Goal: Task Accomplishment & Management: Complete application form

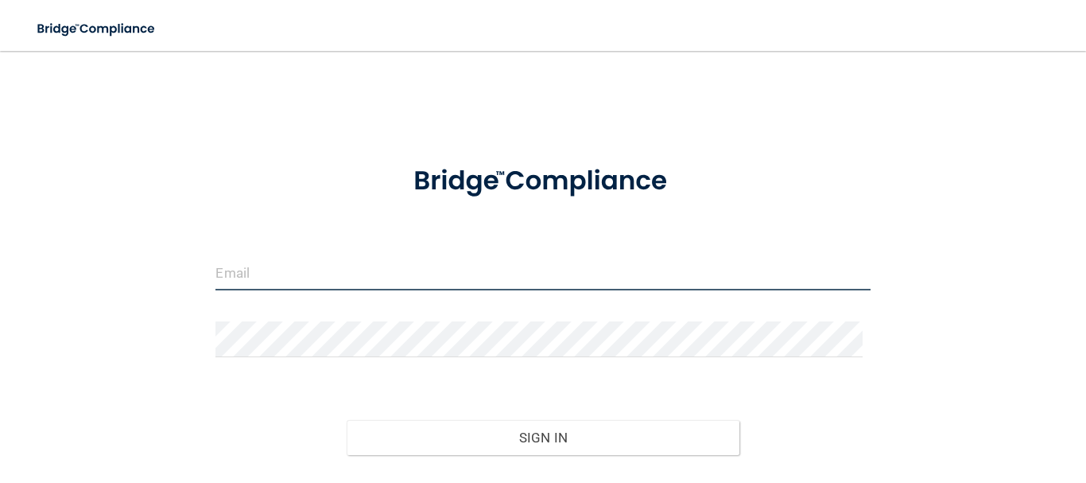
click at [360, 271] on input "email" at bounding box center [543, 273] width 655 height 36
type input "[EMAIL_ADDRESS][DOMAIN_NAME]"
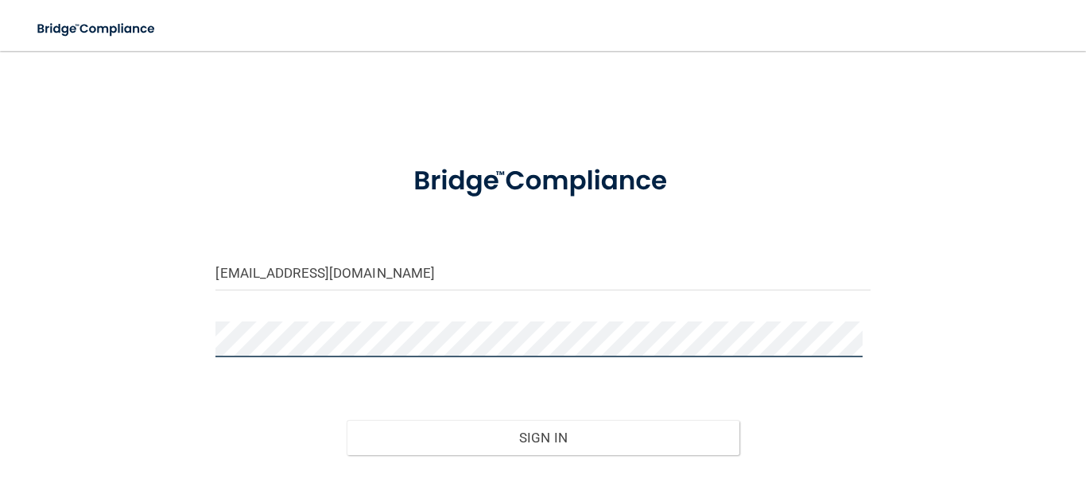
click at [347, 420] on button "Sign In" at bounding box center [543, 437] width 393 height 35
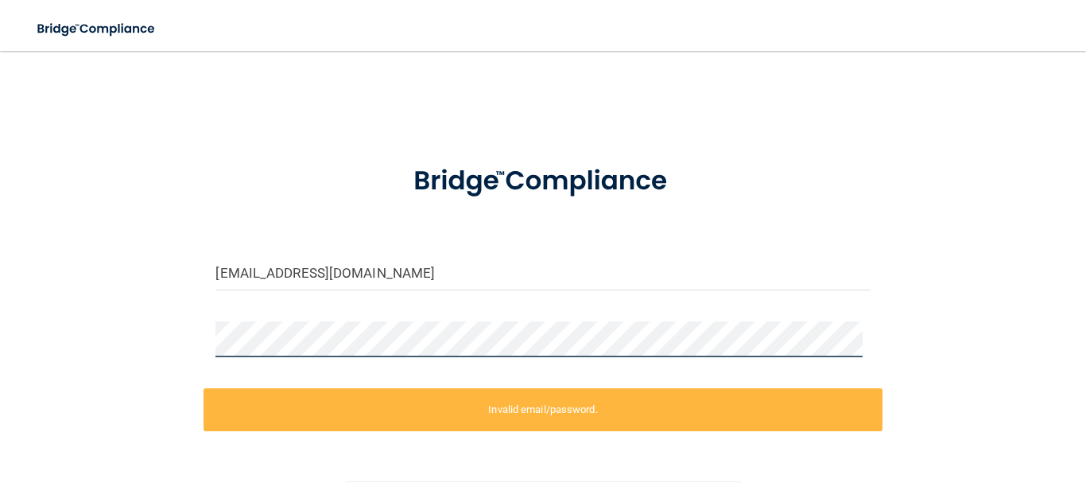
click at [92, 344] on div "[EMAIL_ADDRESS][DOMAIN_NAME] Invalid email/password. You don't have permission …" at bounding box center [543, 320] width 1023 height 507
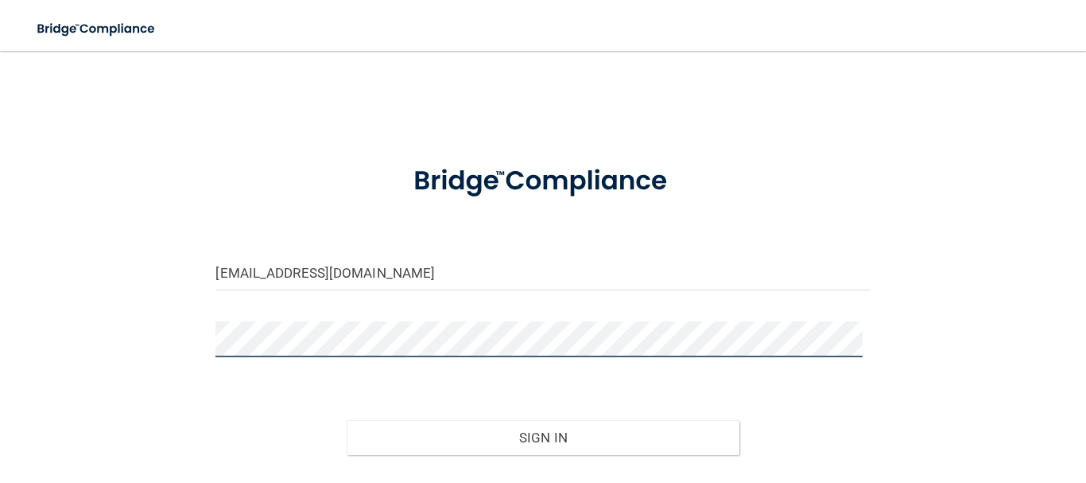
click at [347, 420] on button "Sign In" at bounding box center [543, 437] width 393 height 35
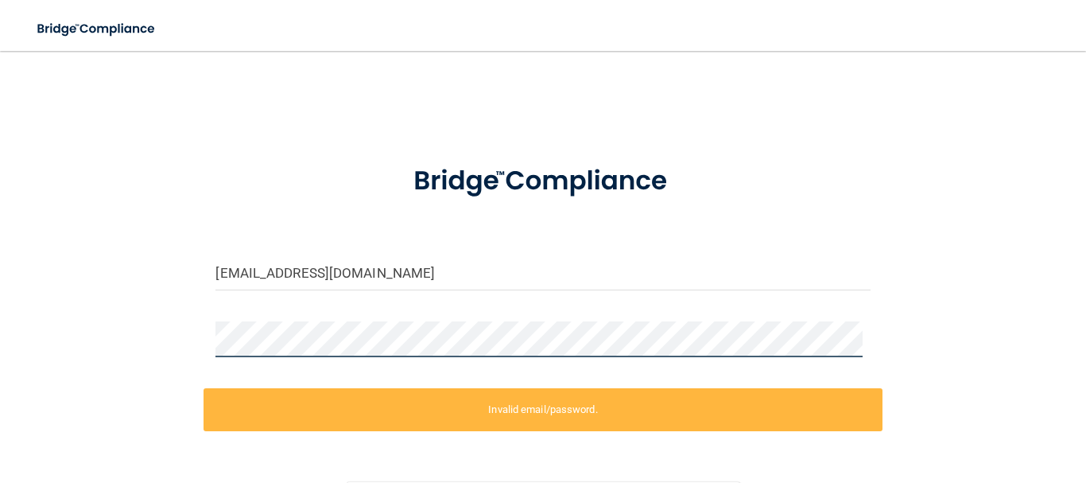
click at [163, 341] on div "[EMAIL_ADDRESS][DOMAIN_NAME] Invalid email/password. You don't have permission …" at bounding box center [543, 320] width 1023 height 507
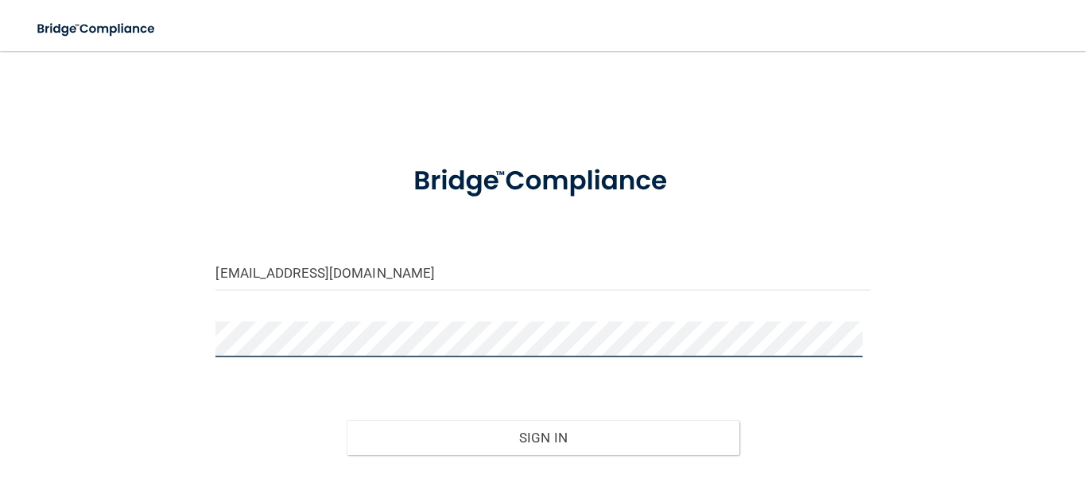
click at [347, 420] on button "Sign In" at bounding box center [543, 437] width 393 height 35
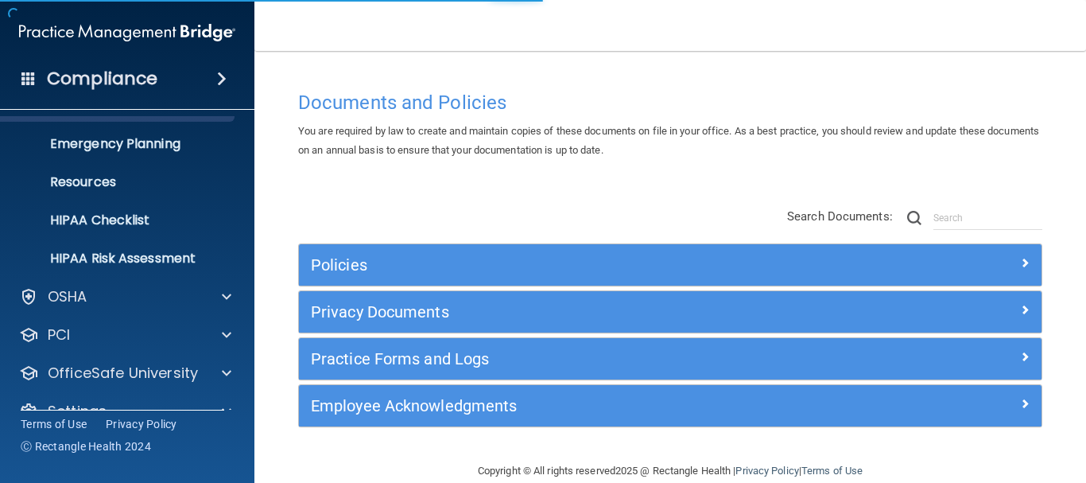
scroll to position [177, 0]
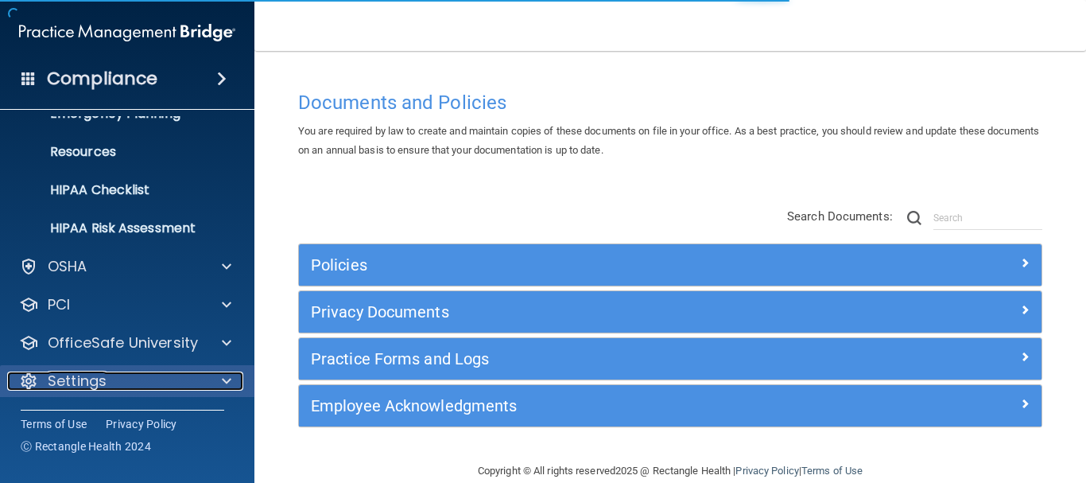
click at [94, 379] on p "Settings" at bounding box center [77, 380] width 59 height 19
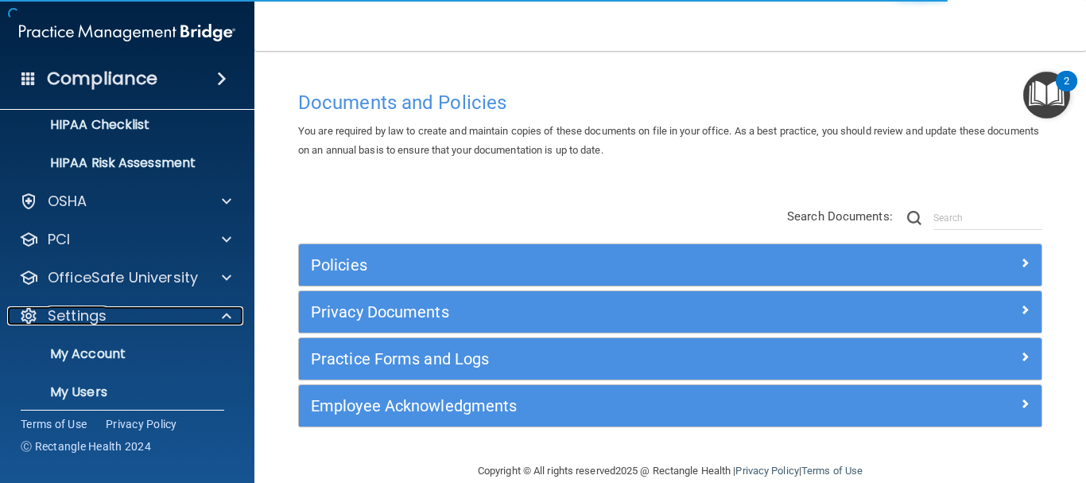
scroll to position [329, 0]
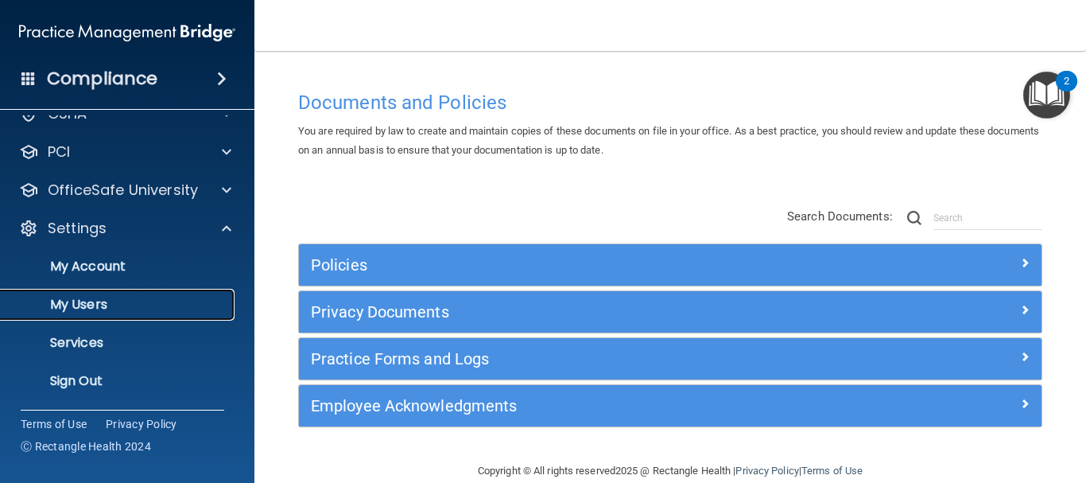
click at [99, 315] on link "My Users" at bounding box center [109, 305] width 251 height 32
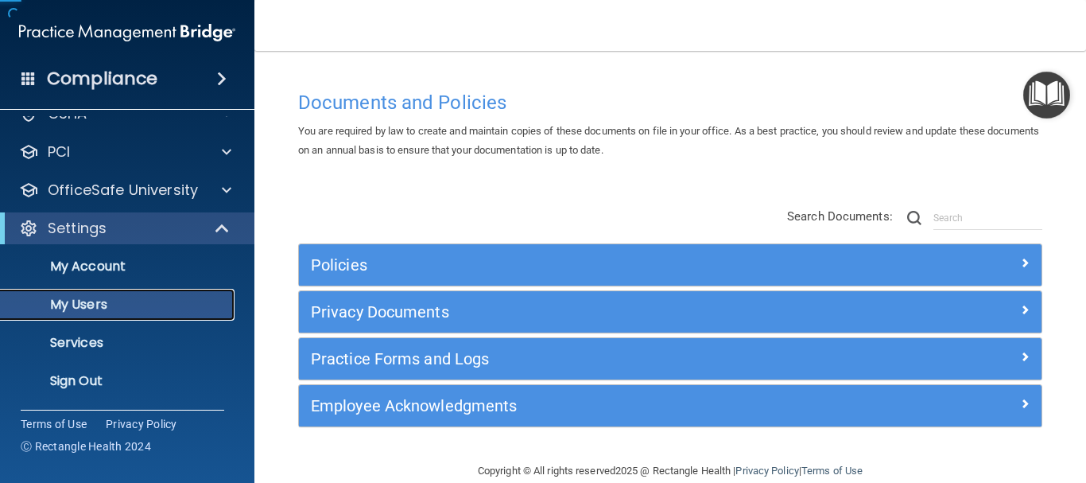
scroll to position [62, 0]
select select "20"
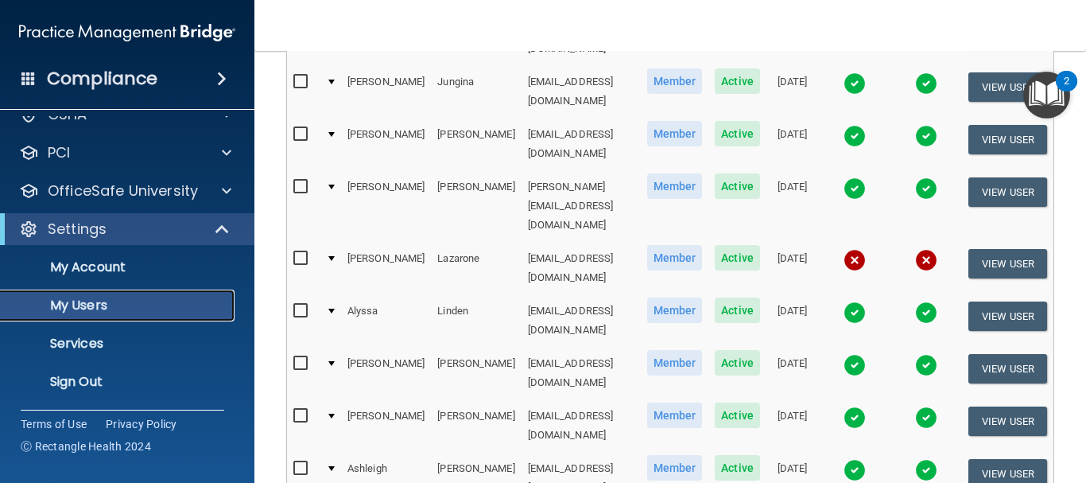
scroll to position [884, 0]
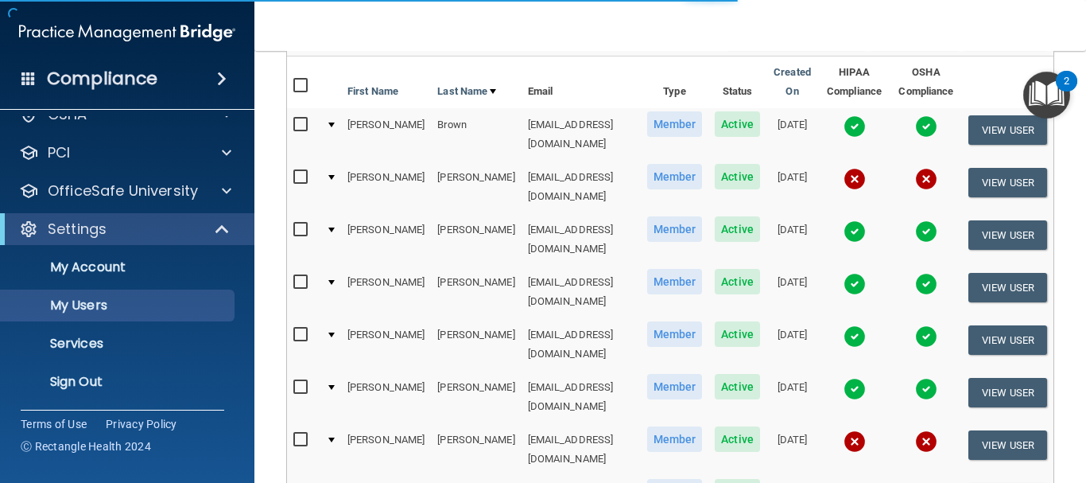
select select "20"
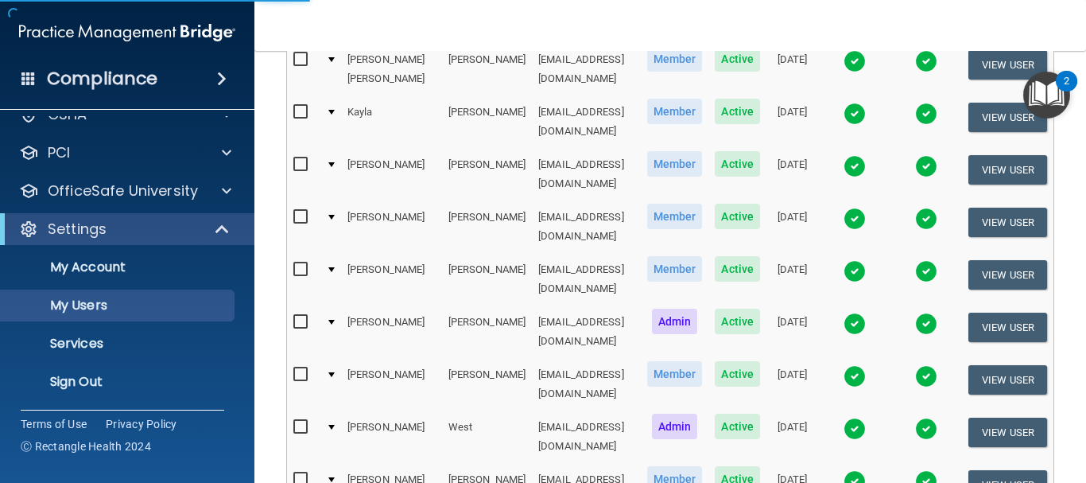
scroll to position [402, 0]
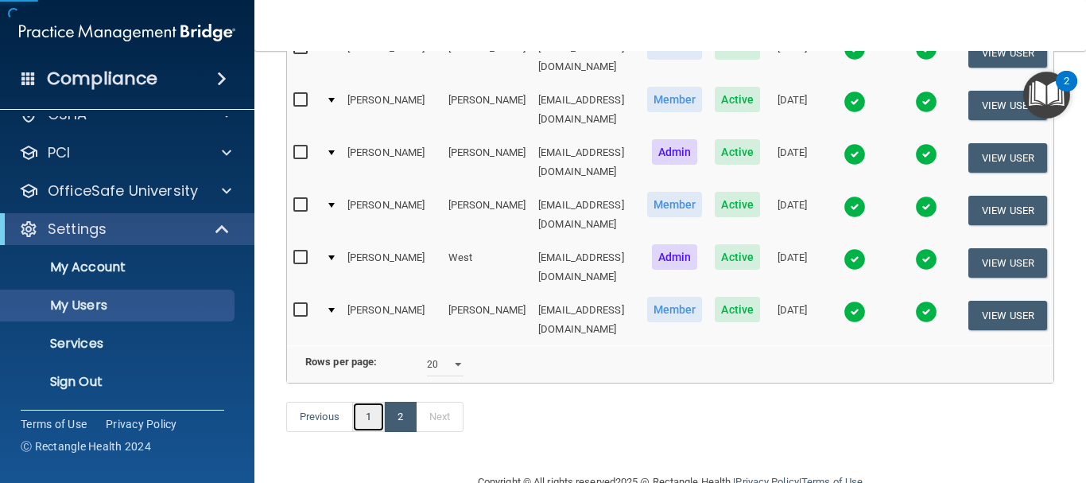
click at [356, 402] on link "1" at bounding box center [368, 417] width 33 height 30
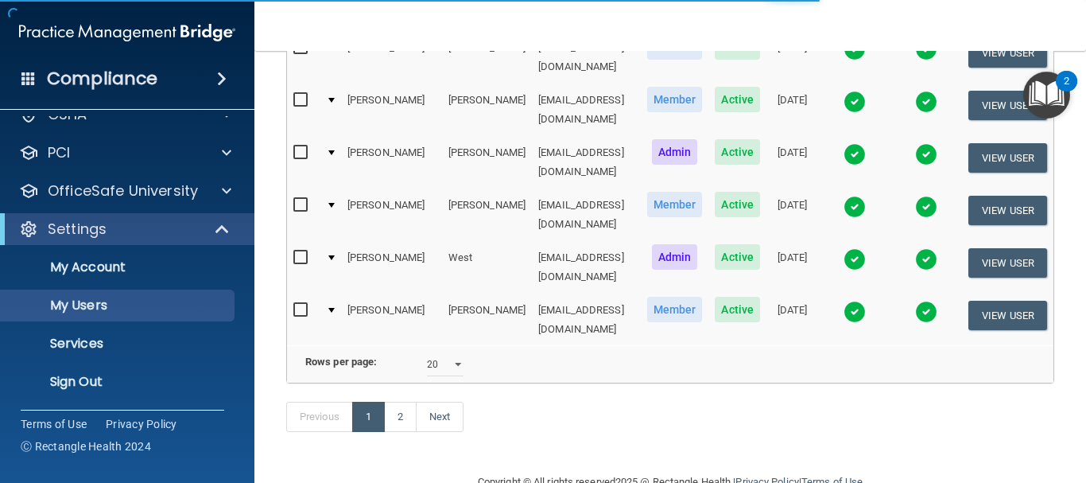
select select "20"
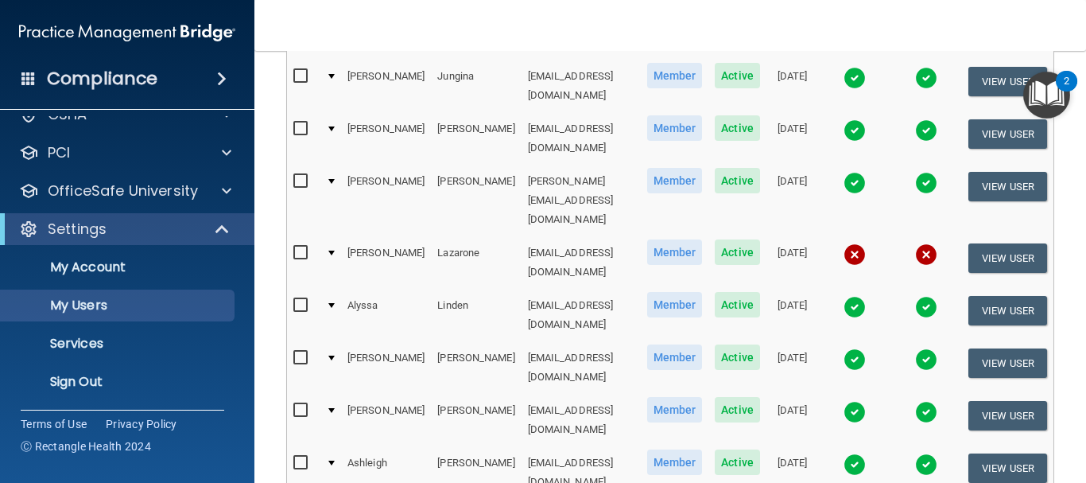
scroll to position [884, 0]
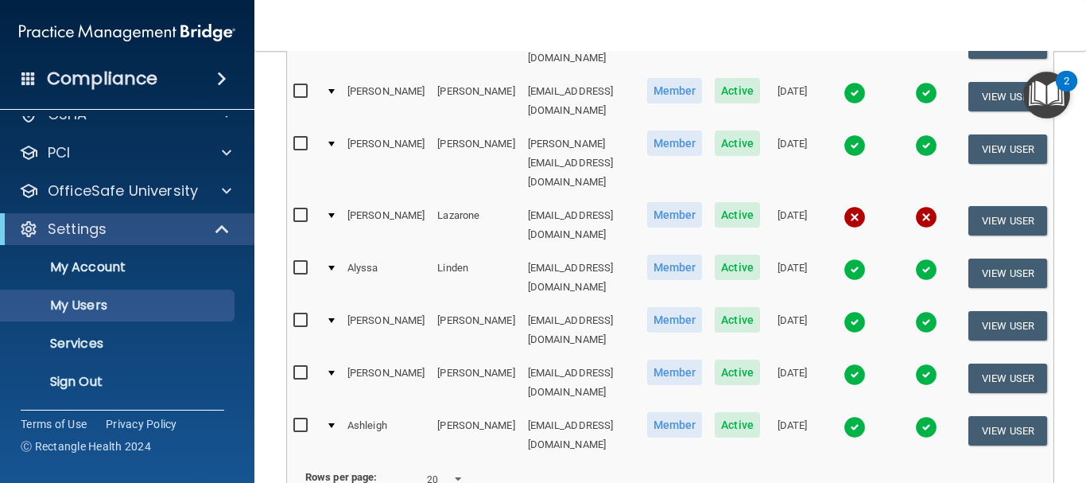
select select "20"
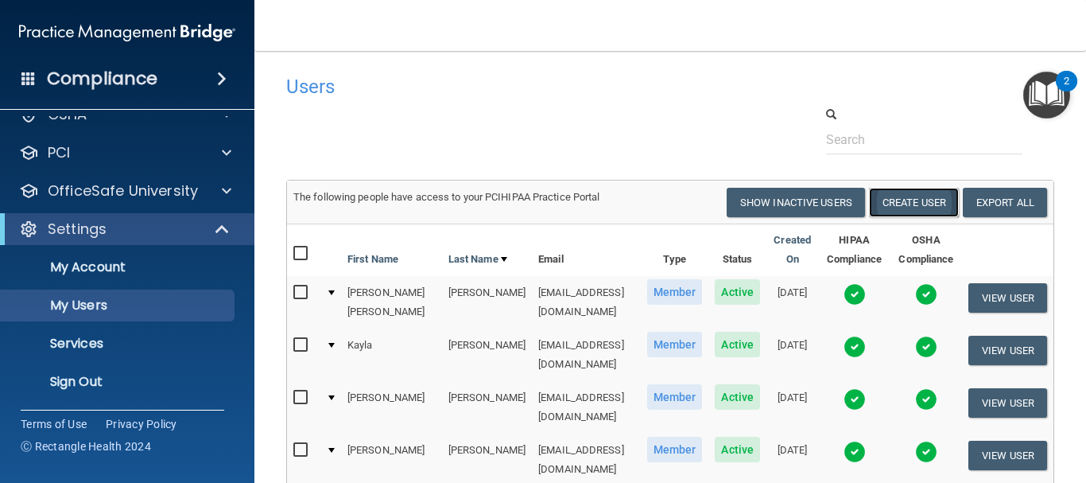
click at [915, 196] on button "Create User" at bounding box center [914, 202] width 90 height 29
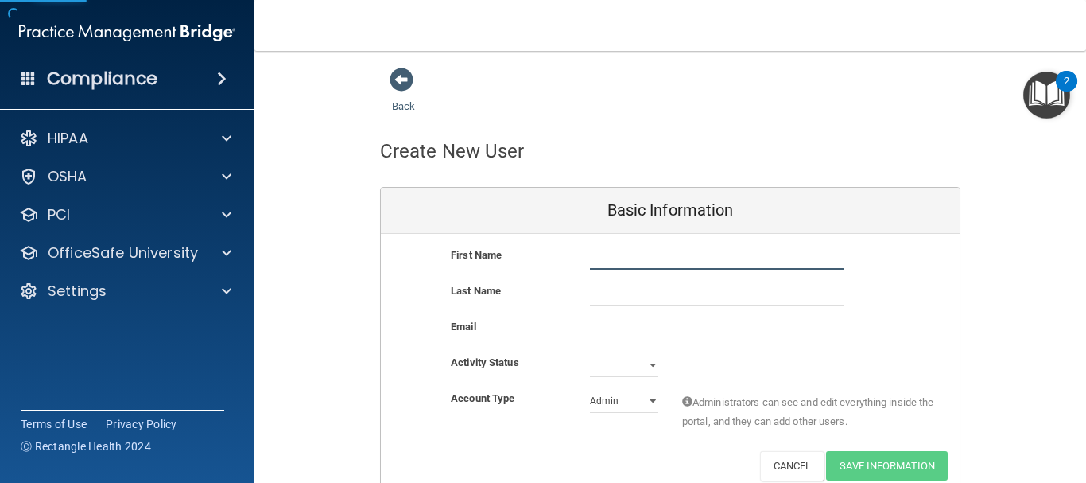
click at [604, 251] on input "text" at bounding box center [717, 258] width 254 height 24
type input "Trixi"
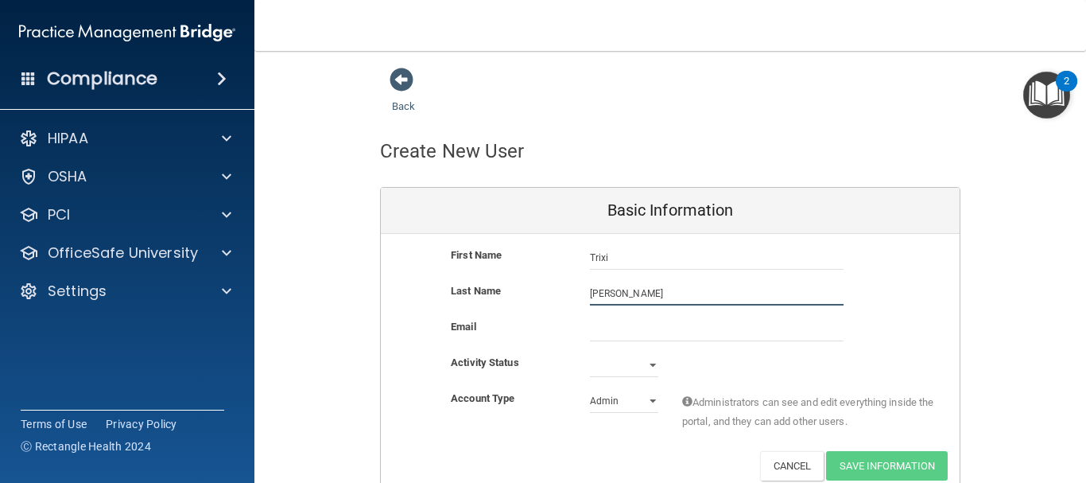
type input "[PERSON_NAME]"
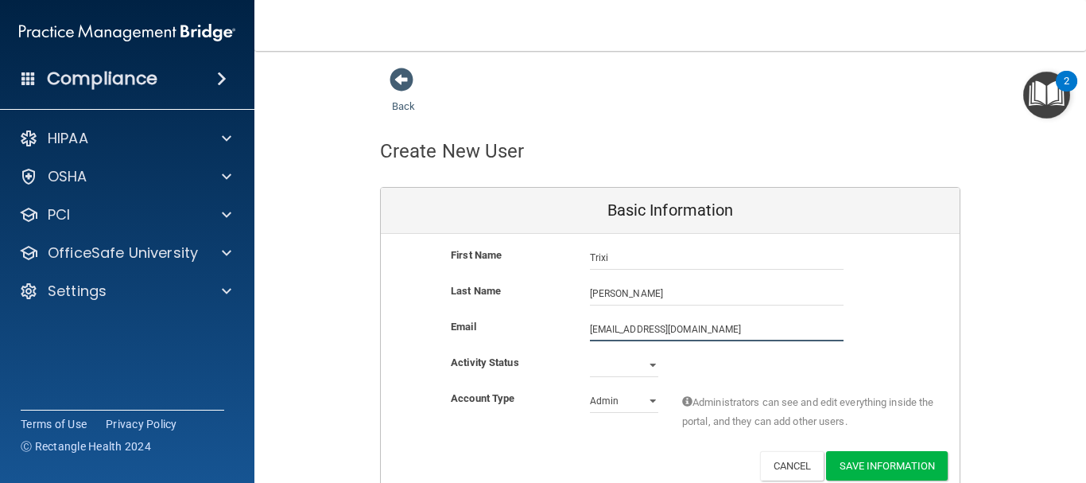
scroll to position [74, 0]
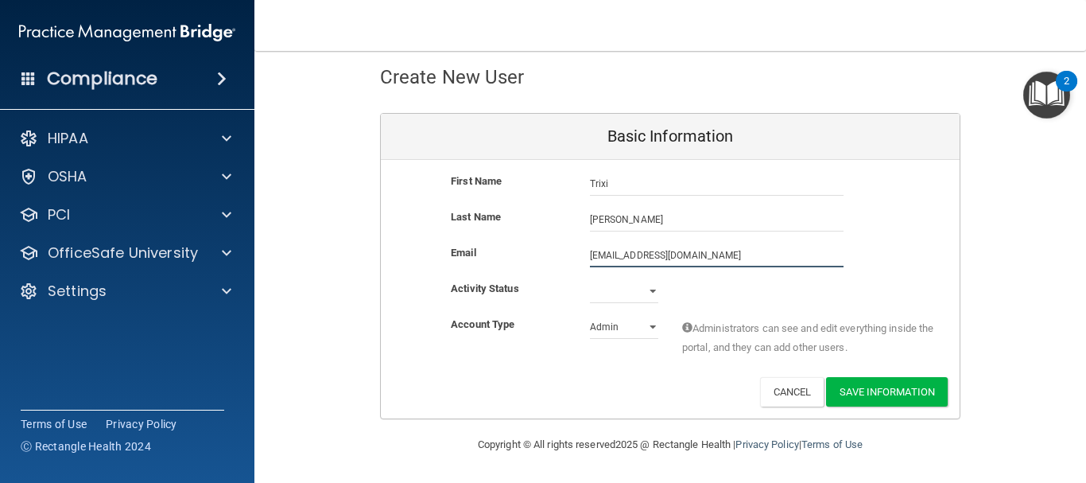
type input "[EMAIL_ADDRESS][DOMAIN_NAME]"
click at [612, 296] on select "Active Inactive" at bounding box center [624, 291] width 68 height 24
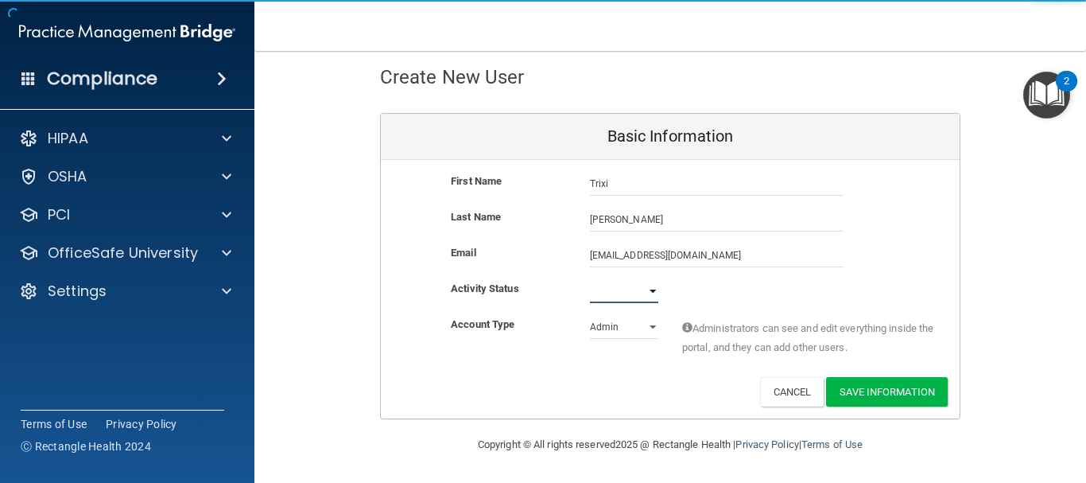
select select "active"
click at [590, 279] on select "Active Inactive" at bounding box center [624, 291] width 68 height 24
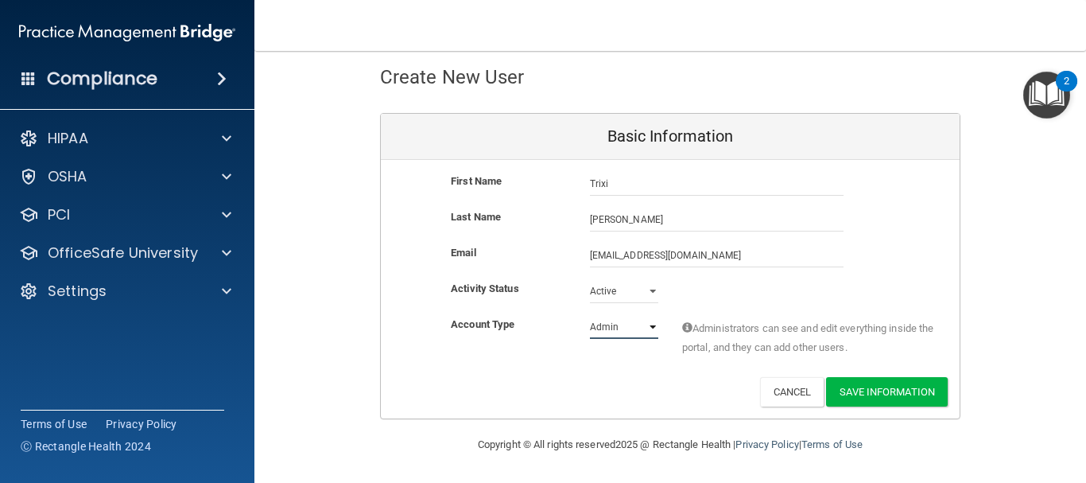
click at [601, 326] on select "Admin Member" at bounding box center [624, 327] width 68 height 24
select select "practice_member"
click at [590, 315] on select "Admin Member" at bounding box center [624, 327] width 68 height 24
click at [892, 398] on button "Save Information" at bounding box center [887, 391] width 122 height 29
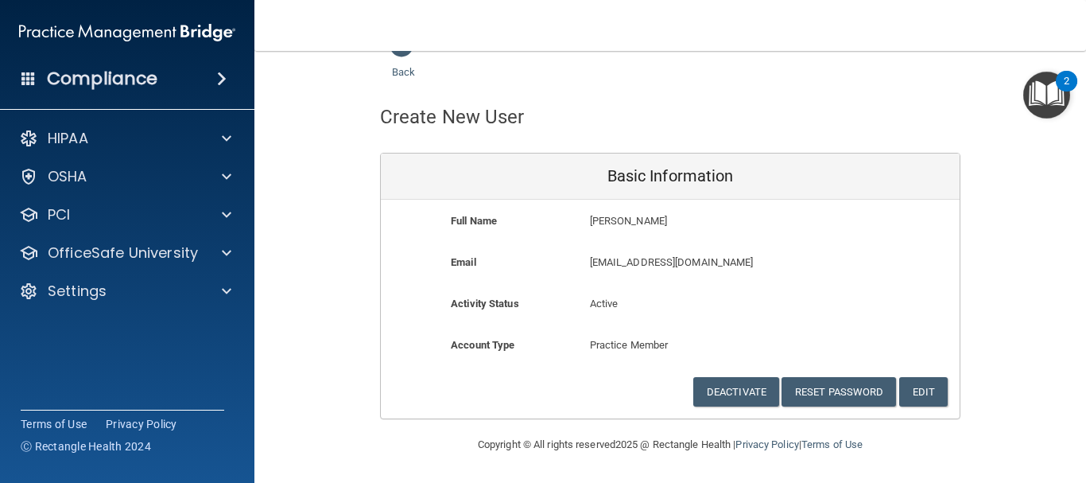
scroll to position [34, 0]
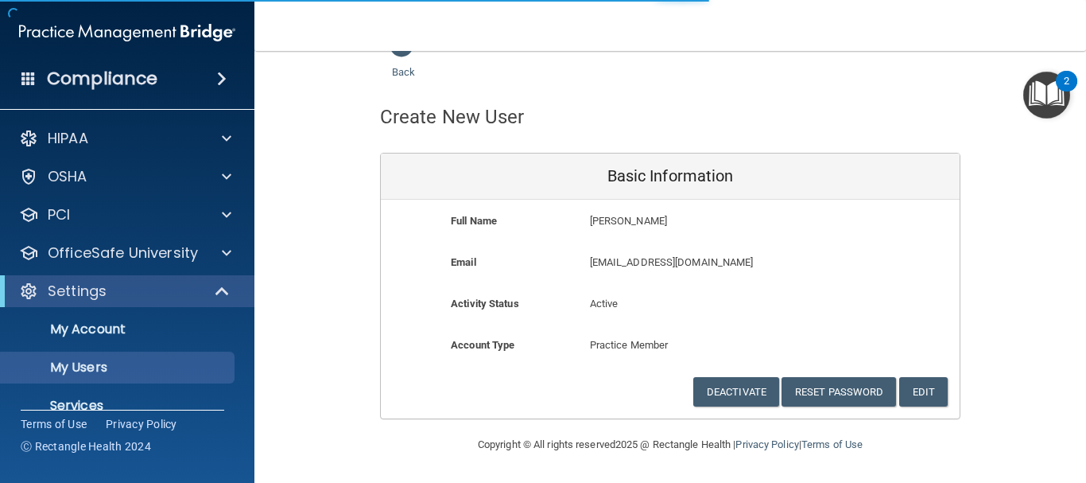
select select "20"
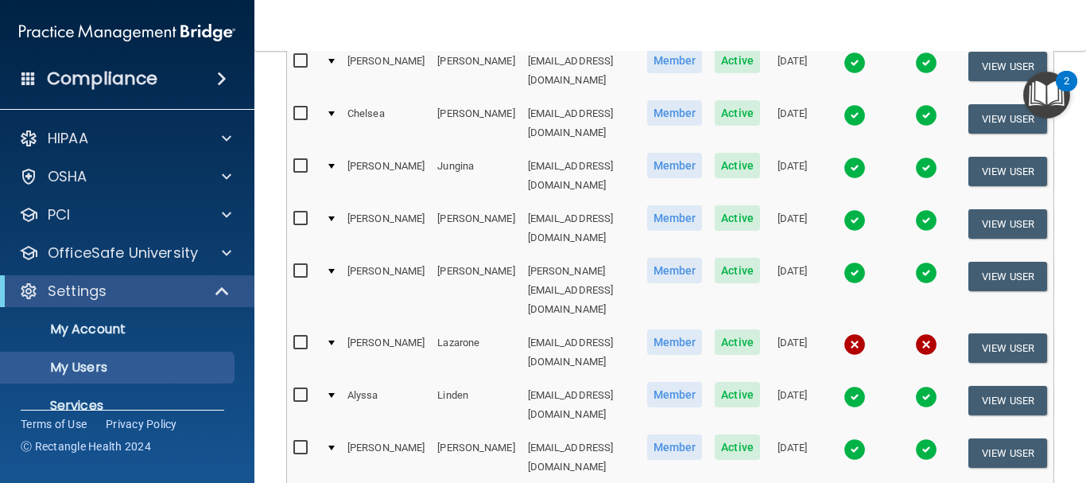
scroll to position [945, 0]
